Goal: Find specific page/section: Find specific page/section

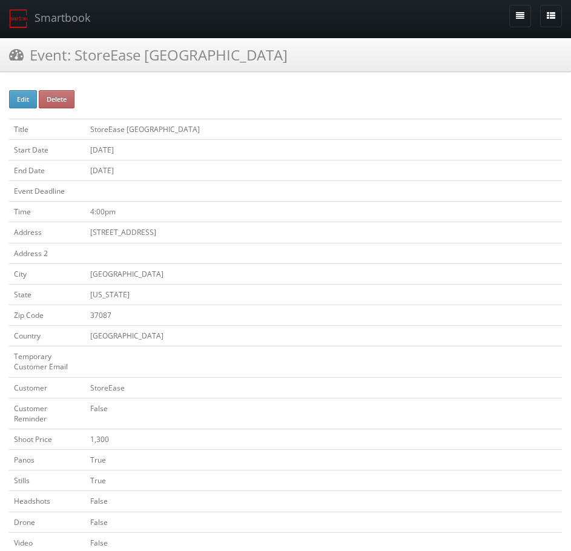
click at [100, 62] on h3 "Event: StoreEase Lebanon" at bounding box center [148, 54] width 278 height 21
click at [47, 28] on link "Smartbook" at bounding box center [49, 19] width 99 height 38
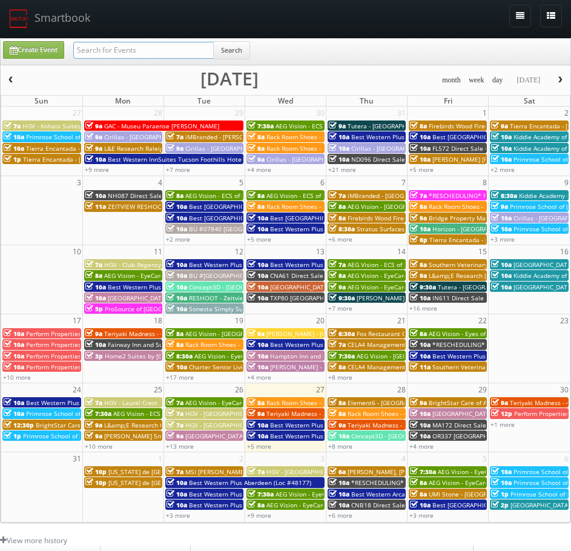
click at [177, 53] on input "text" at bounding box center [143, 50] width 140 height 17
paste input "Tigard Promenade"
type input "Tigard Promenade"
click at [235, 53] on button "Search" at bounding box center [231, 50] width 37 height 18
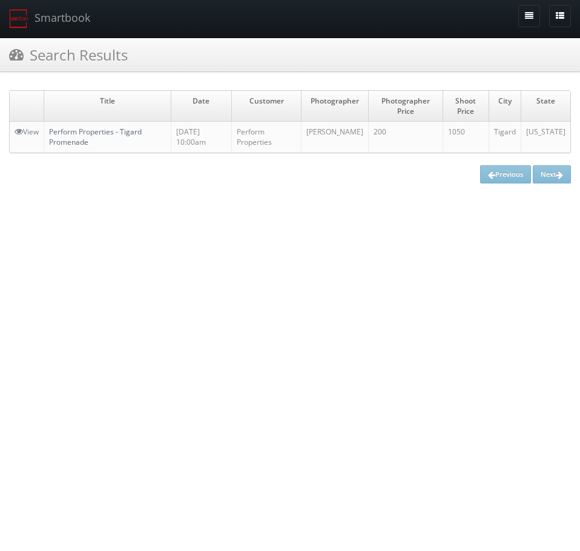
click at [109, 130] on link "Perform Properties - Tigard Promenade" at bounding box center [95, 136] width 93 height 21
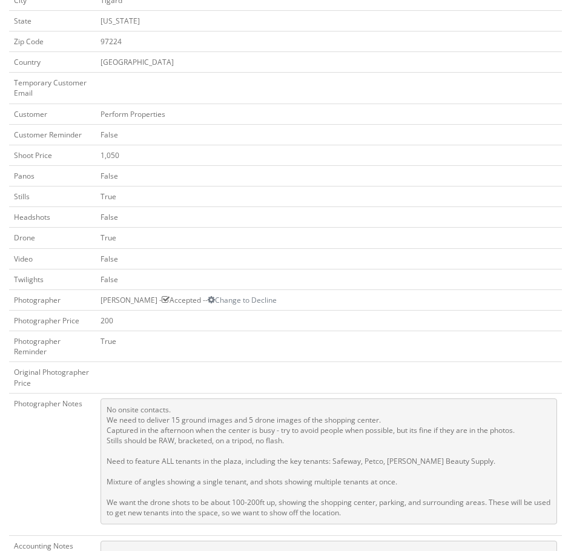
scroll to position [303, 0]
